Goal: Find contact information: Obtain details needed to contact an individual or organization

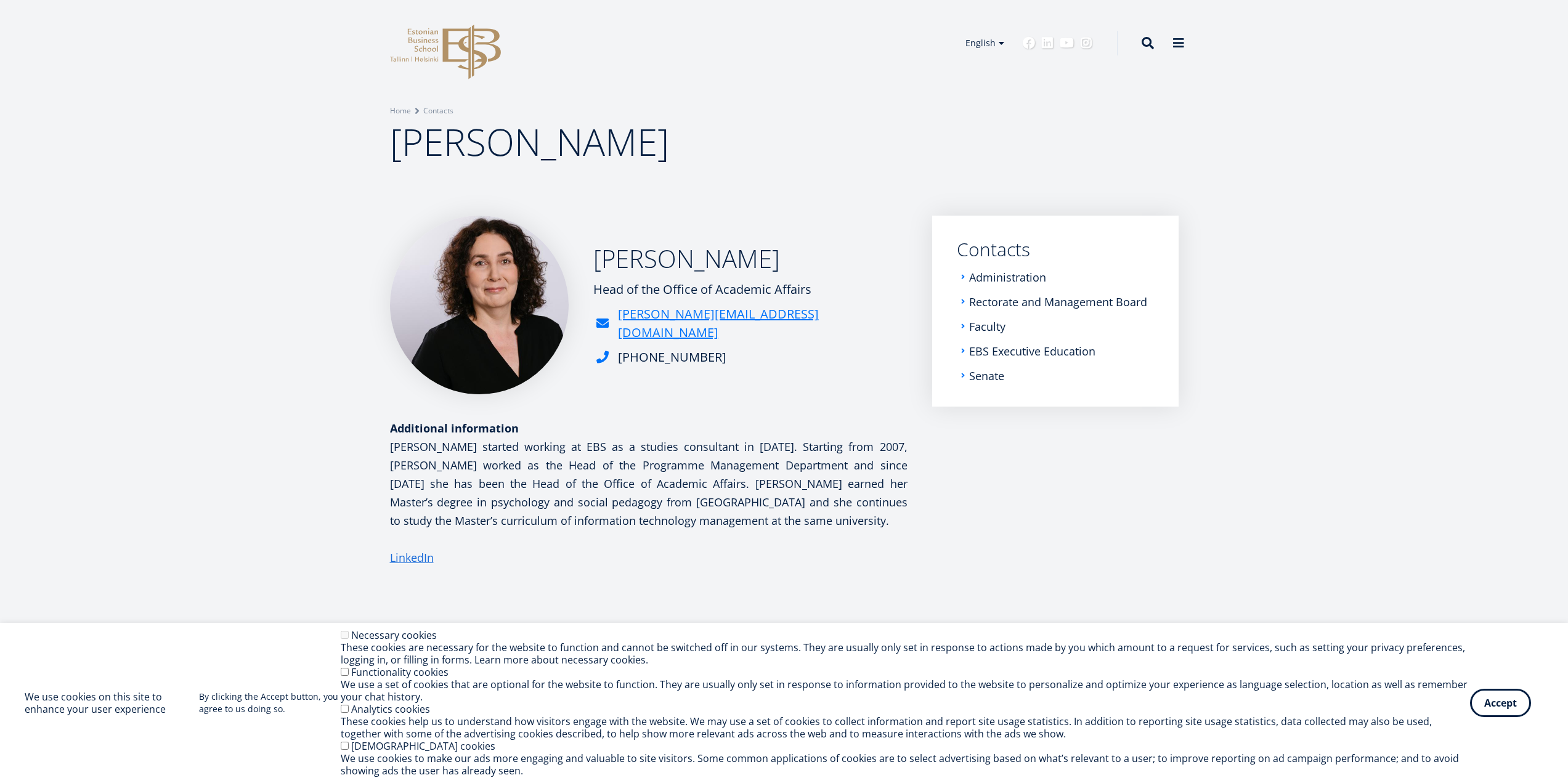
click at [644, 258] on h2 "[PERSON_NAME]" at bounding box center [751, 259] width 314 height 31
copy h2 "[PERSON_NAME]"
click at [718, 268] on h2 "[PERSON_NAME]" at bounding box center [751, 259] width 314 height 31
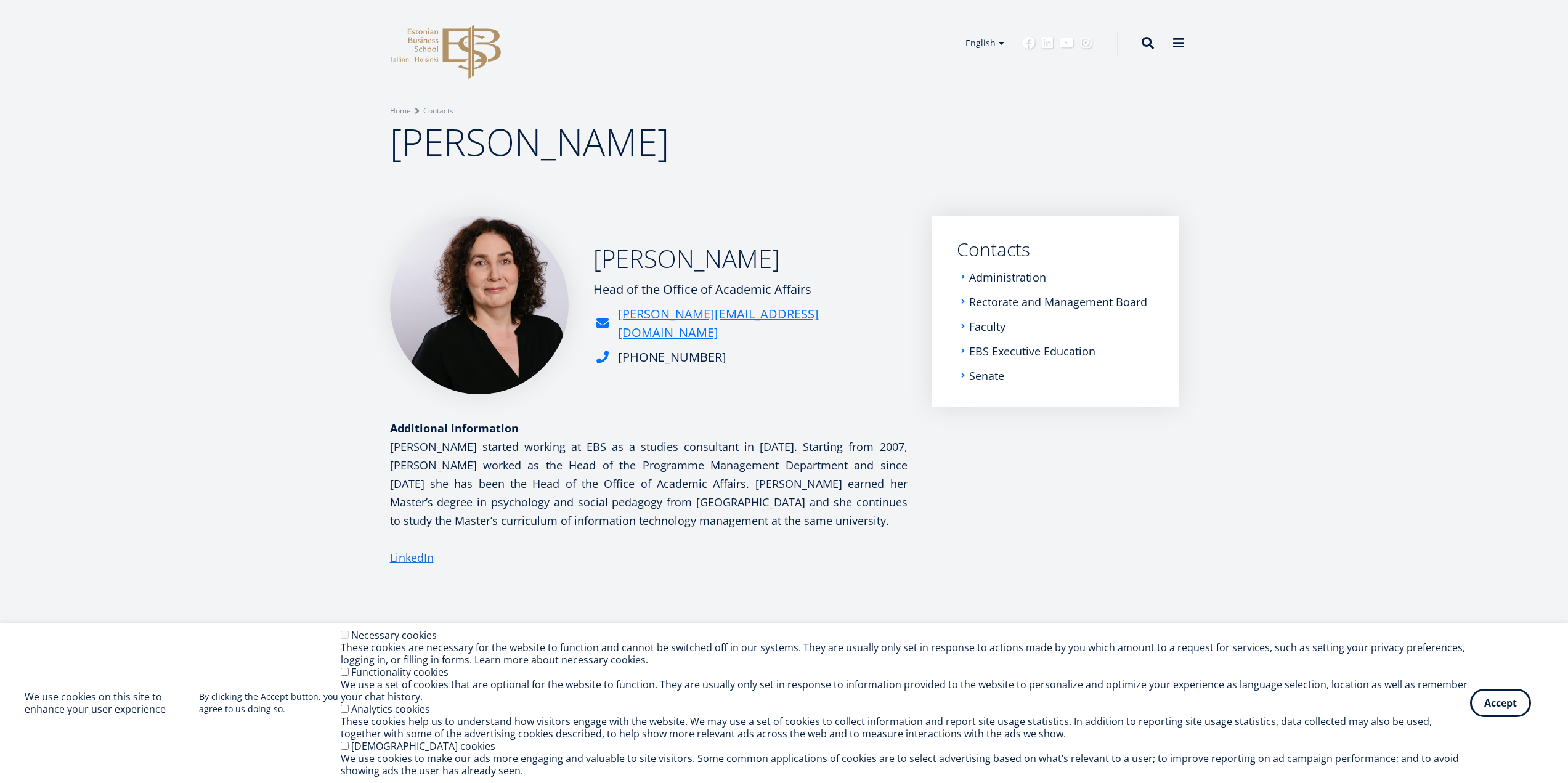
copy h2 "Siiraki"
click at [610, 294] on div "Head of the Office of Academic Affairs" at bounding box center [751, 290] width 314 height 19
copy div "Head of the Office of Academic Affairs"
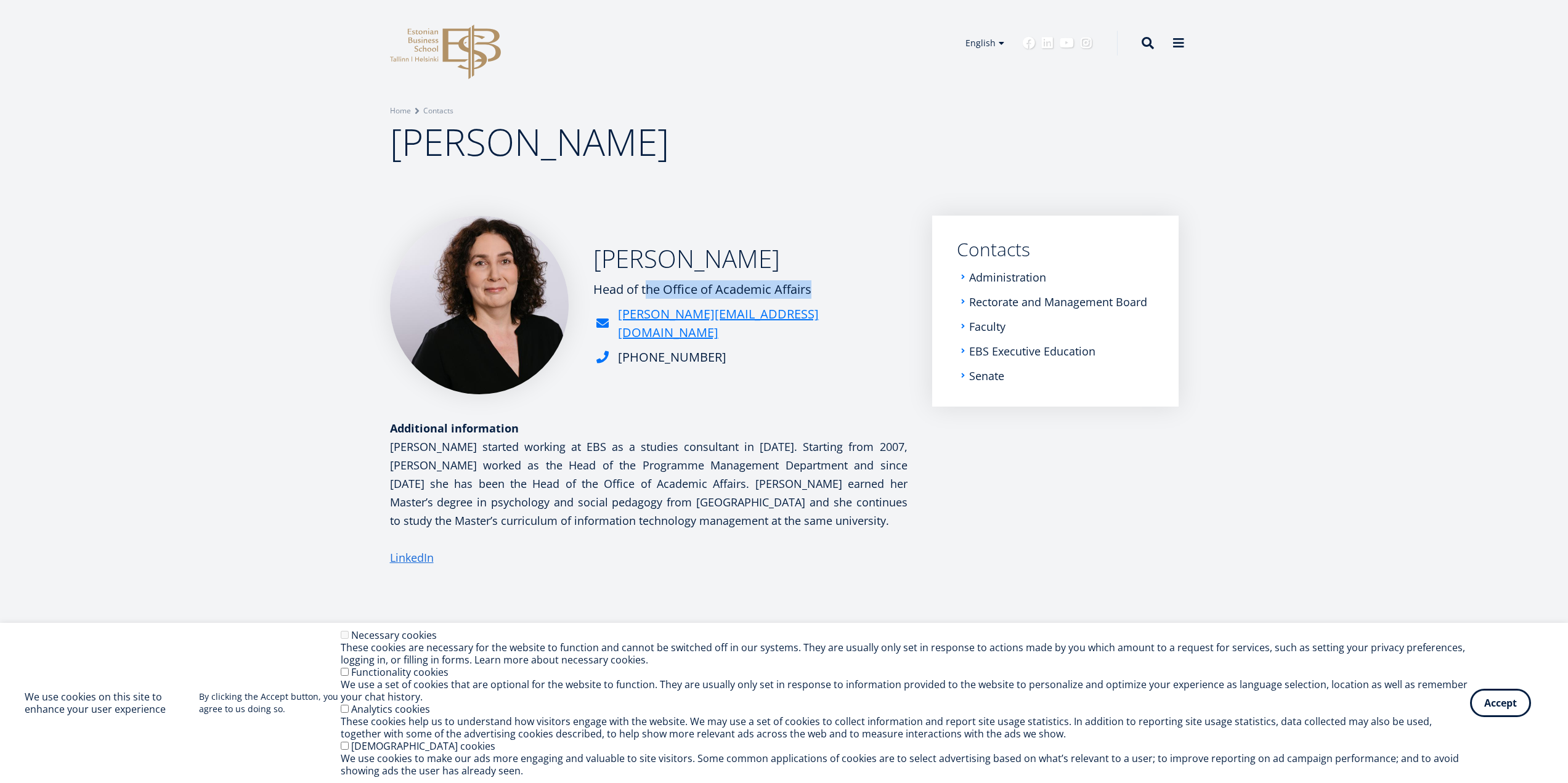
click at [699, 348] on div "[PHONE_NUMBER]" at bounding box center [751, 357] width 314 height 19
copy div "[PHONE_NUMBER]"
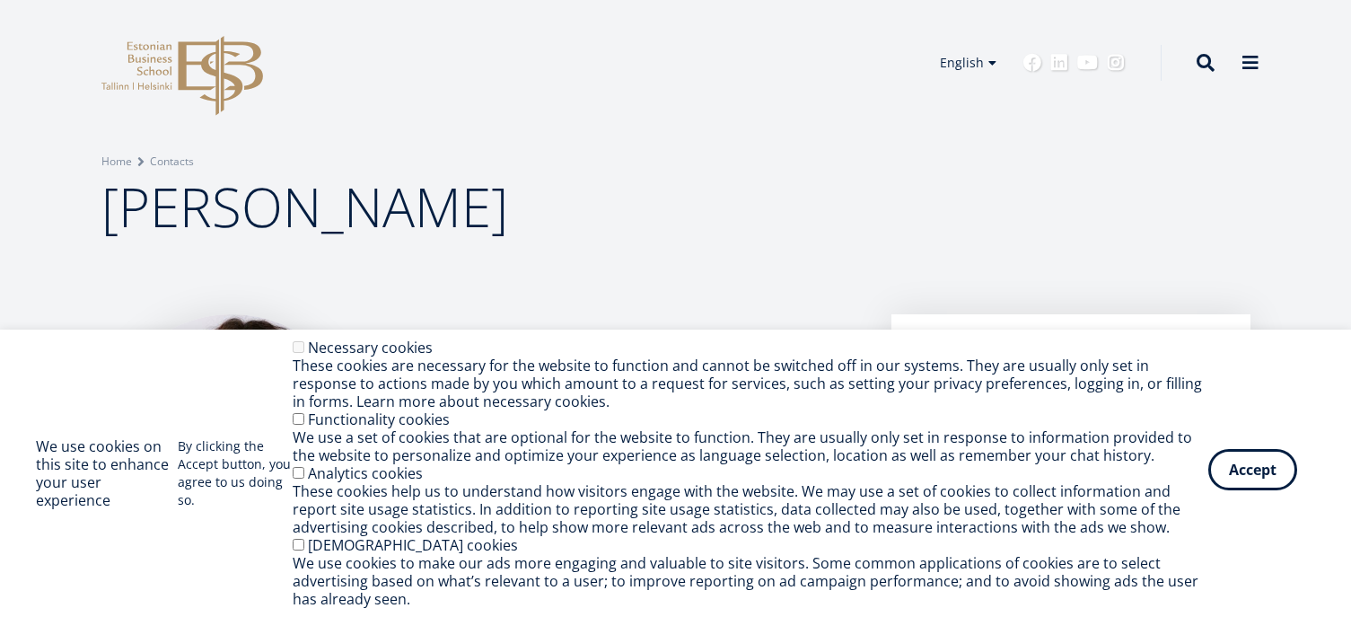
click at [1262, 476] on button "Accept" at bounding box center [1253, 469] width 89 height 41
